Goal: Task Accomplishment & Management: Complete application form

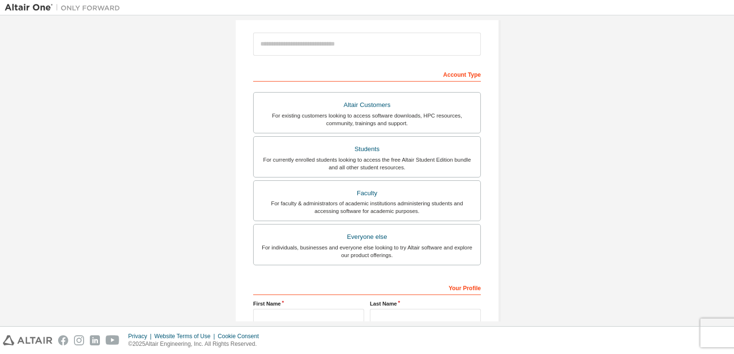
scroll to position [108, 0]
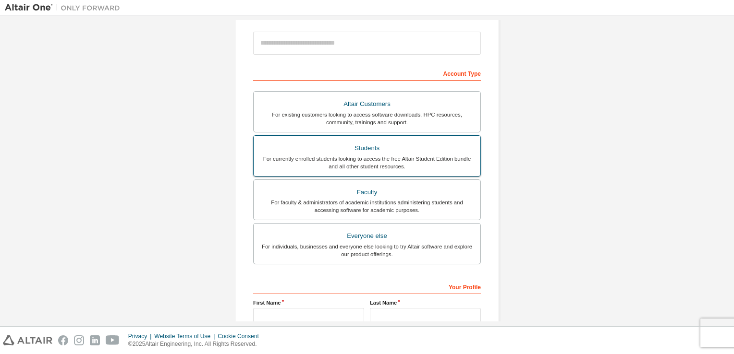
click at [342, 152] on div "Students" at bounding box center [366, 148] width 215 height 13
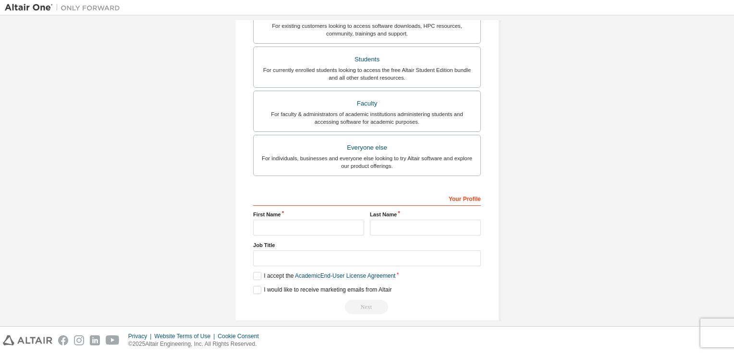
scroll to position [230, 0]
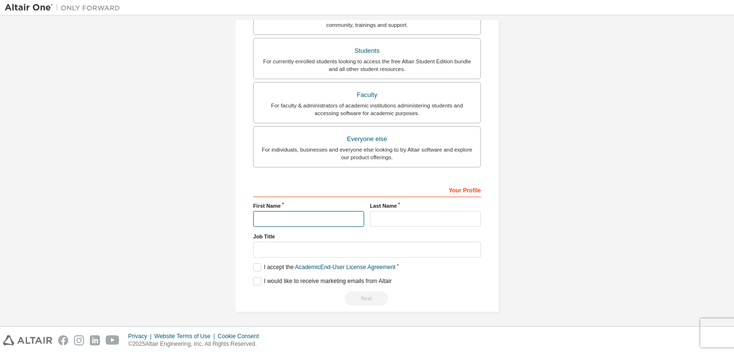
click at [294, 222] on input "text" at bounding box center [308, 219] width 111 height 16
type input "*******"
click at [403, 222] on input "text" at bounding box center [425, 219] width 111 height 16
type input "*****"
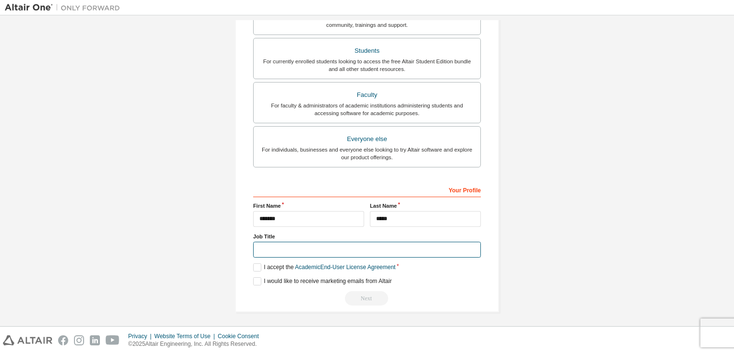
click at [340, 243] on input "text" at bounding box center [367, 250] width 228 height 16
type input "**********"
click at [261, 264] on label "I accept the Academic End-User License Agreement" at bounding box center [324, 268] width 142 height 8
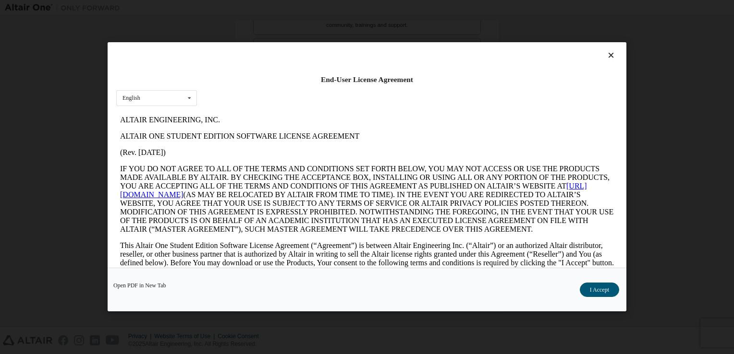
scroll to position [0, 0]
click at [596, 288] on button "I Accept" at bounding box center [599, 290] width 39 height 14
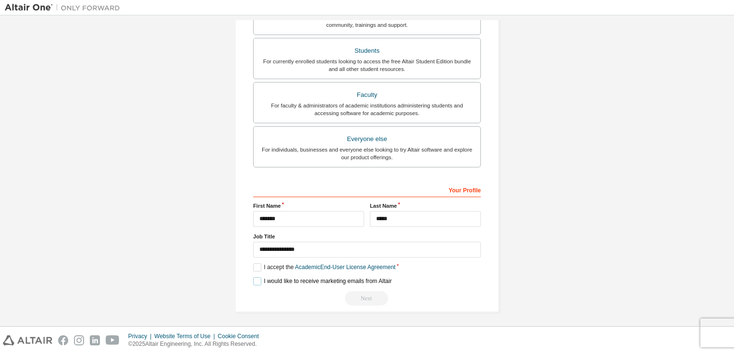
click at [259, 278] on label "I would like to receive marketing emails from Altair" at bounding box center [322, 282] width 138 height 8
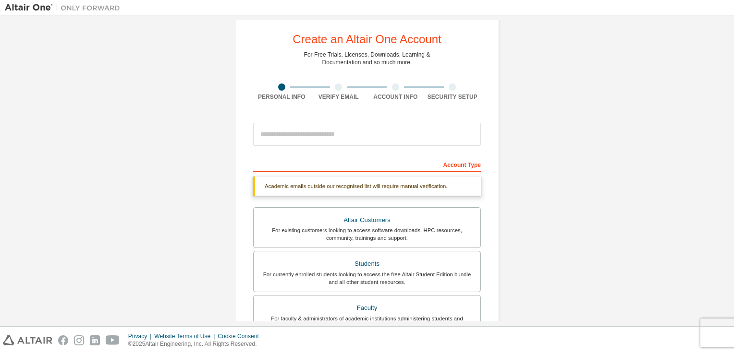
scroll to position [15, 0]
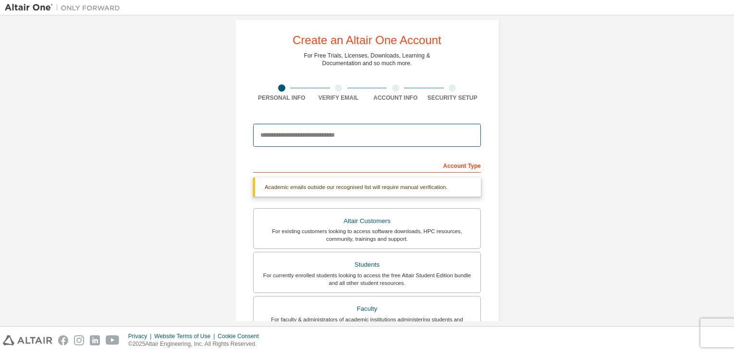
click at [313, 131] on input "email" at bounding box center [367, 135] width 228 height 23
type input "**********"
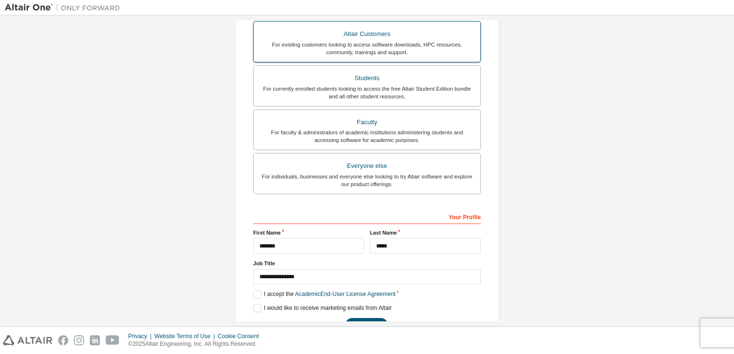
scroll to position [205, 0]
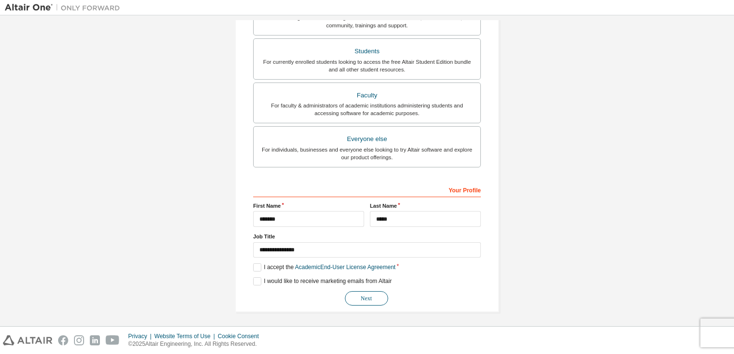
click at [356, 295] on button "Next" at bounding box center [366, 298] width 43 height 14
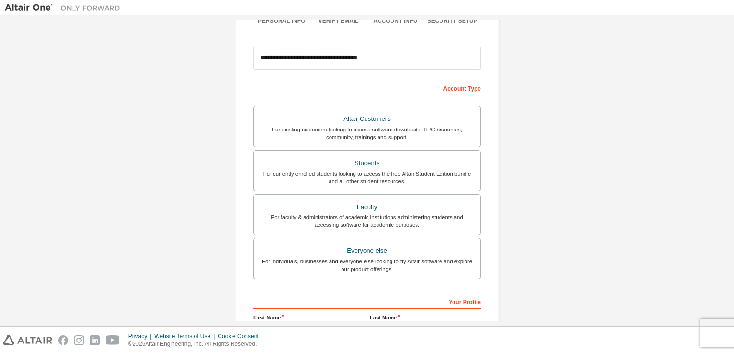
scroll to position [0, 0]
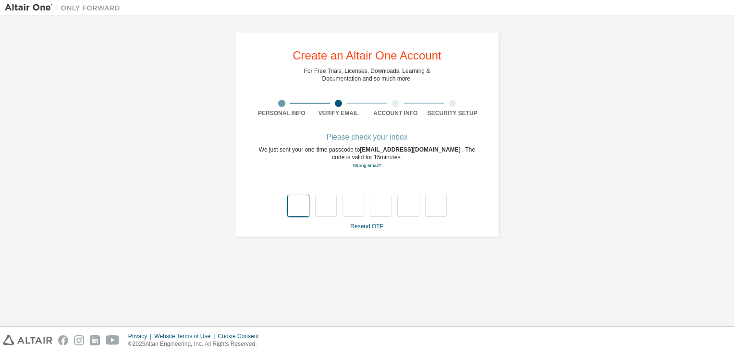
type input "*"
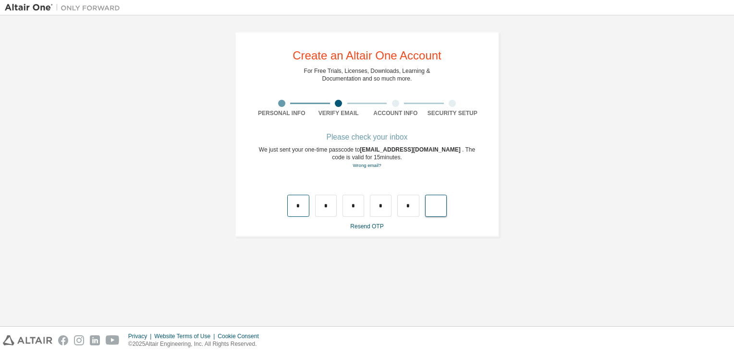
type input "*"
